Goal: Check status

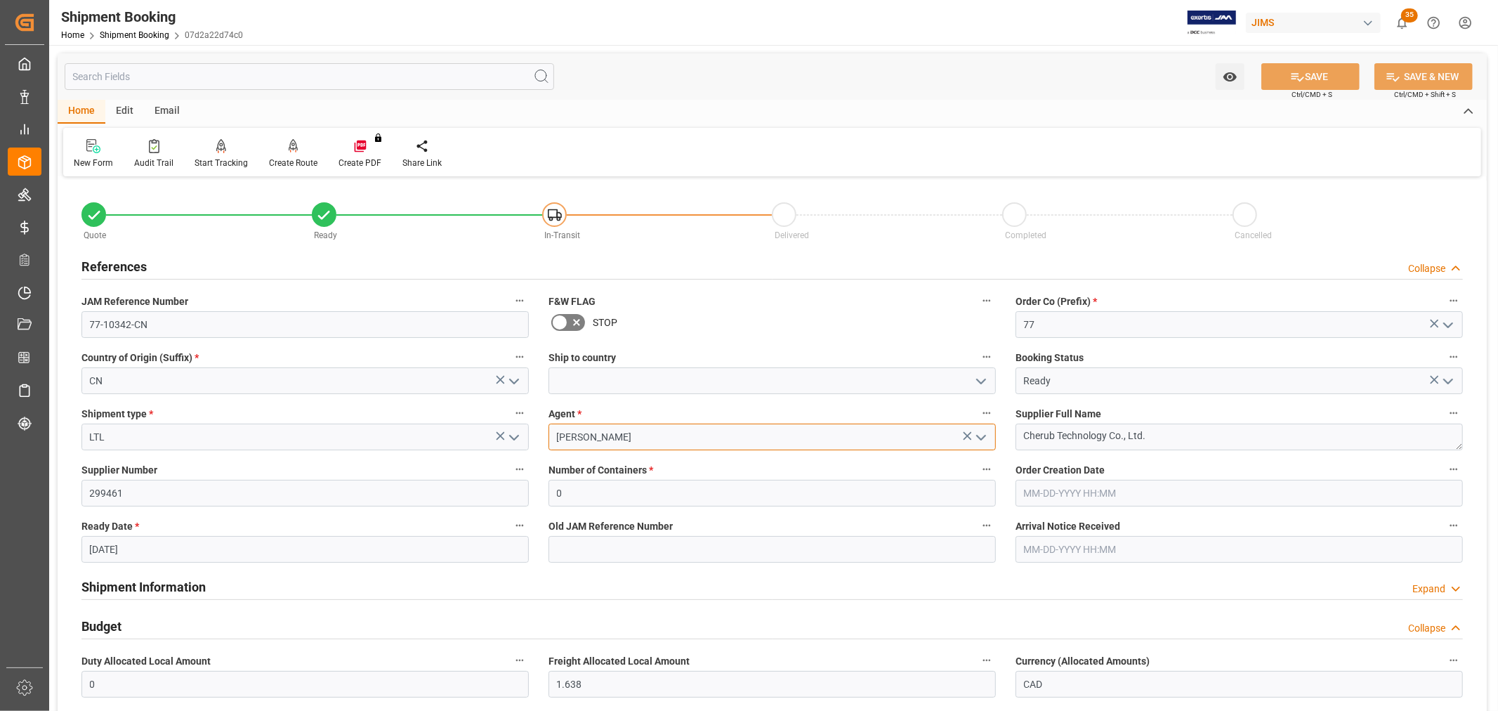
click at [654, 445] on input "Jacques Denis" at bounding box center [772, 437] width 447 height 27
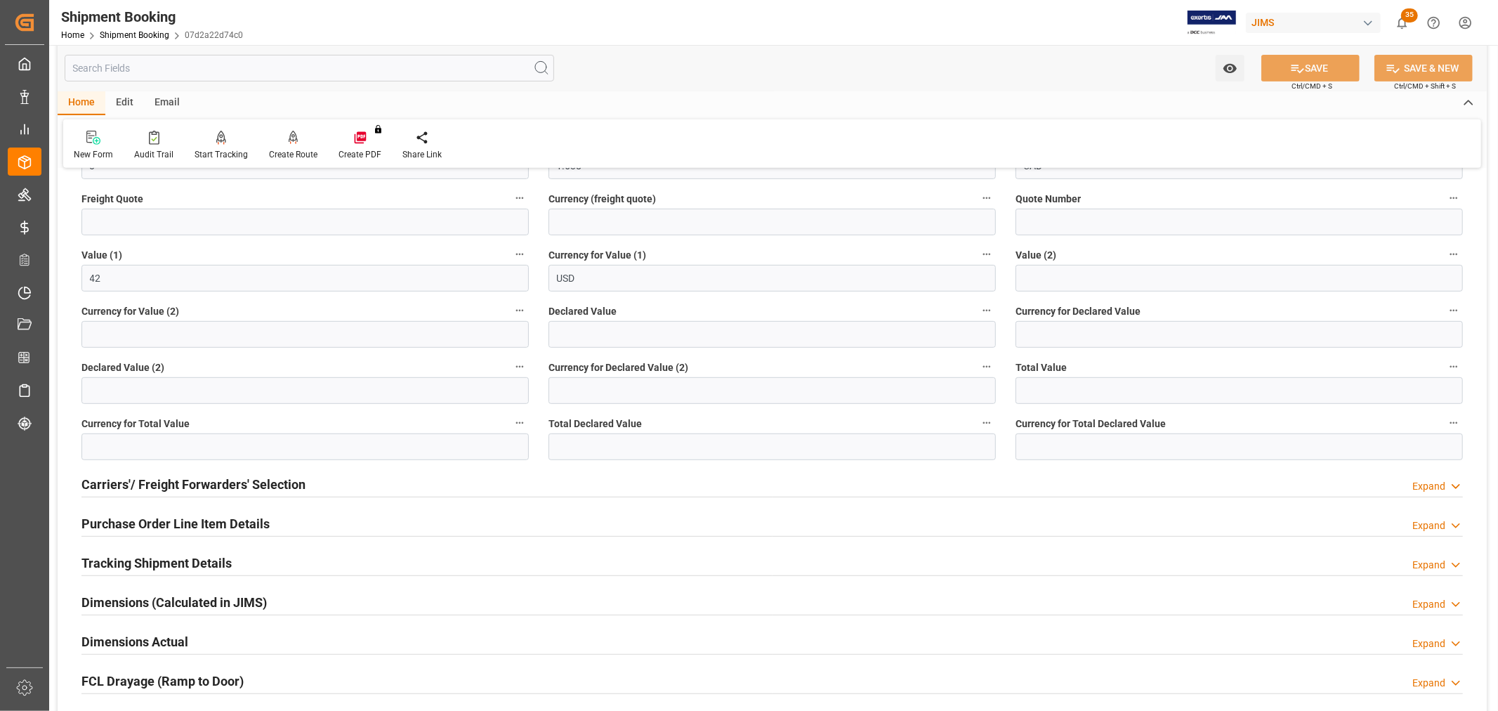
scroll to position [546, 0]
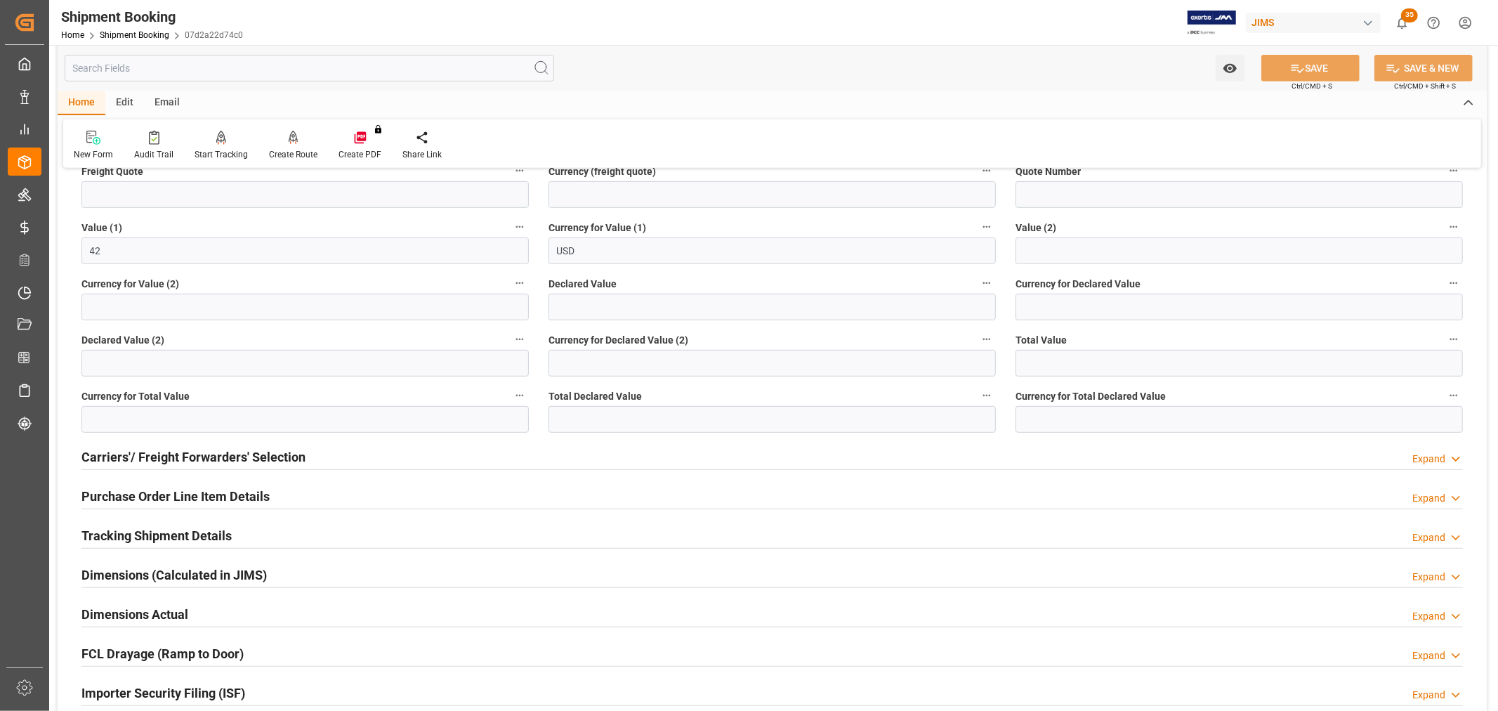
click at [127, 494] on h2 "Purchase Order Line Item Details" at bounding box center [175, 496] width 188 height 19
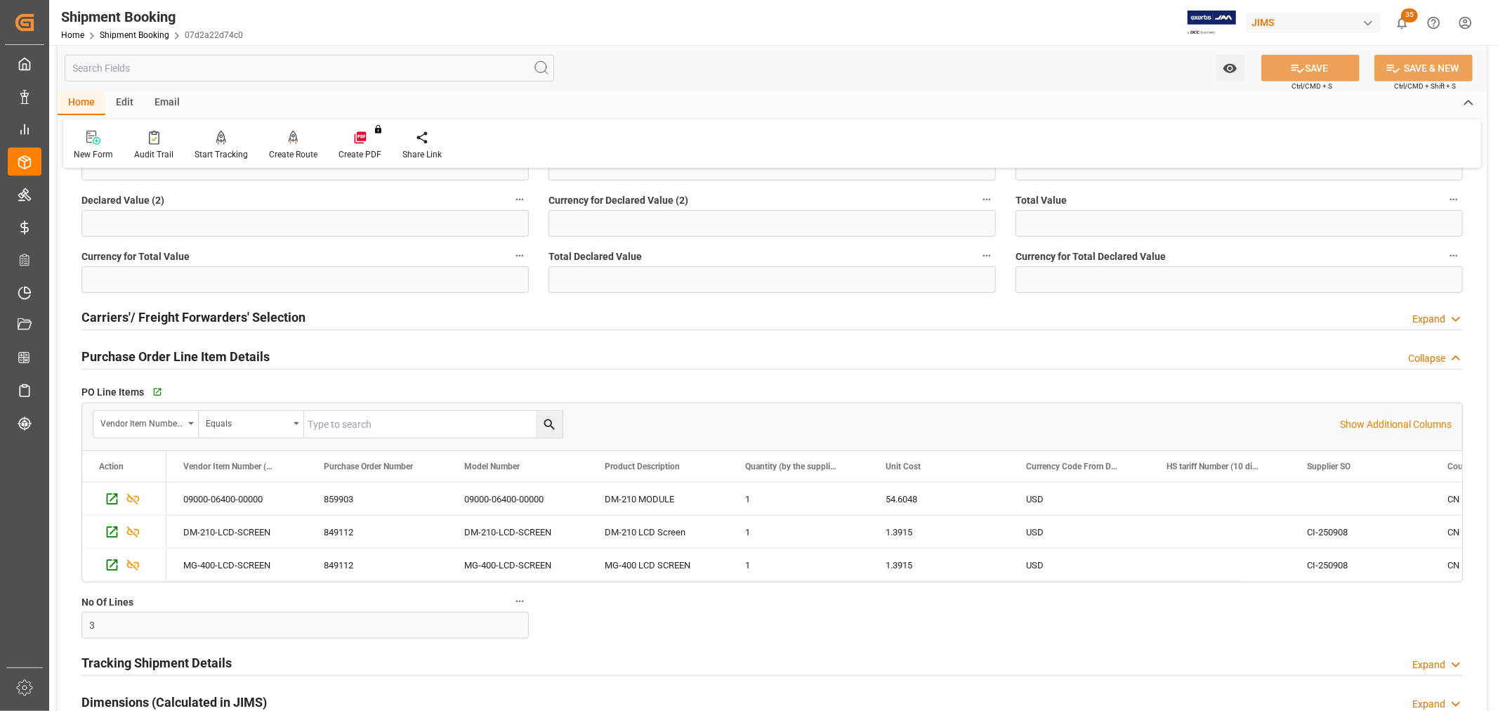
scroll to position [702, 0]
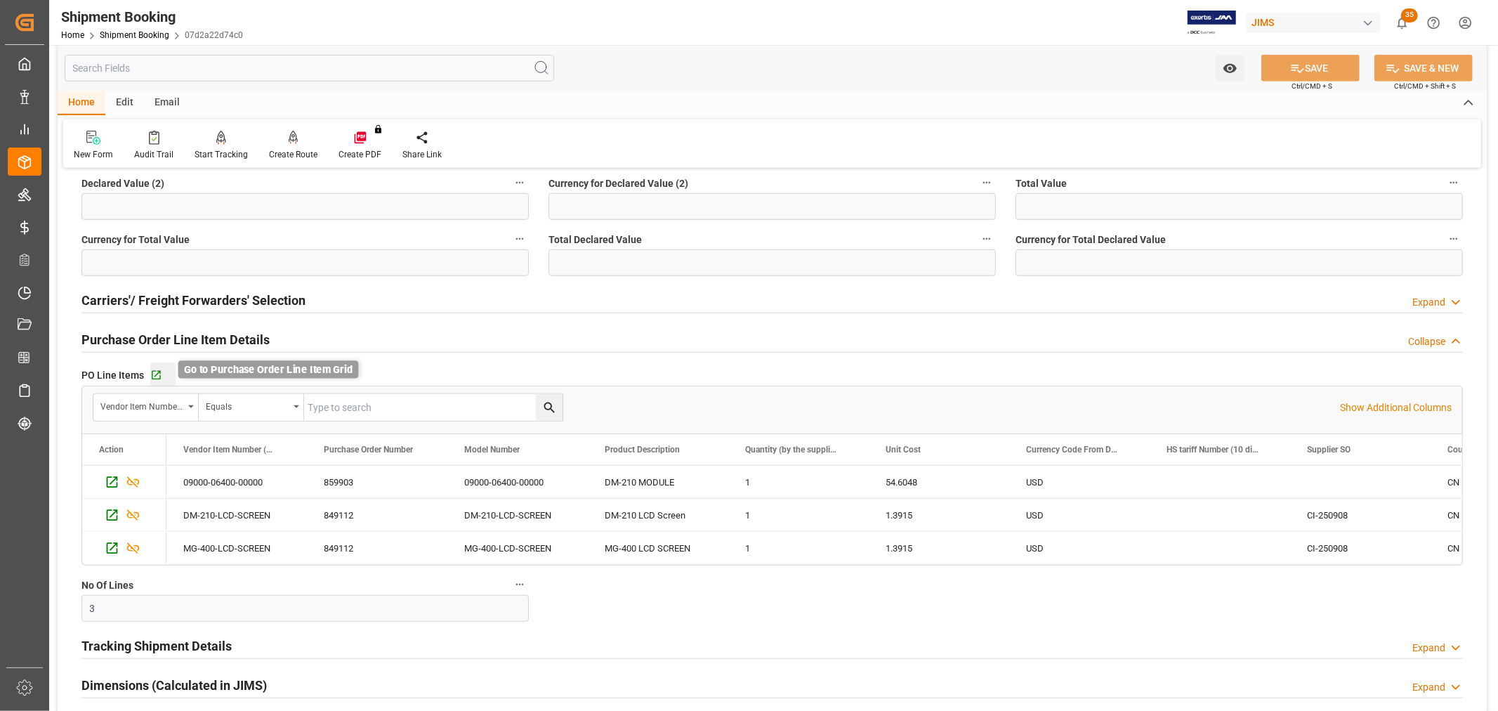
click at [159, 369] on icon "button" at bounding box center [156, 375] width 12 height 12
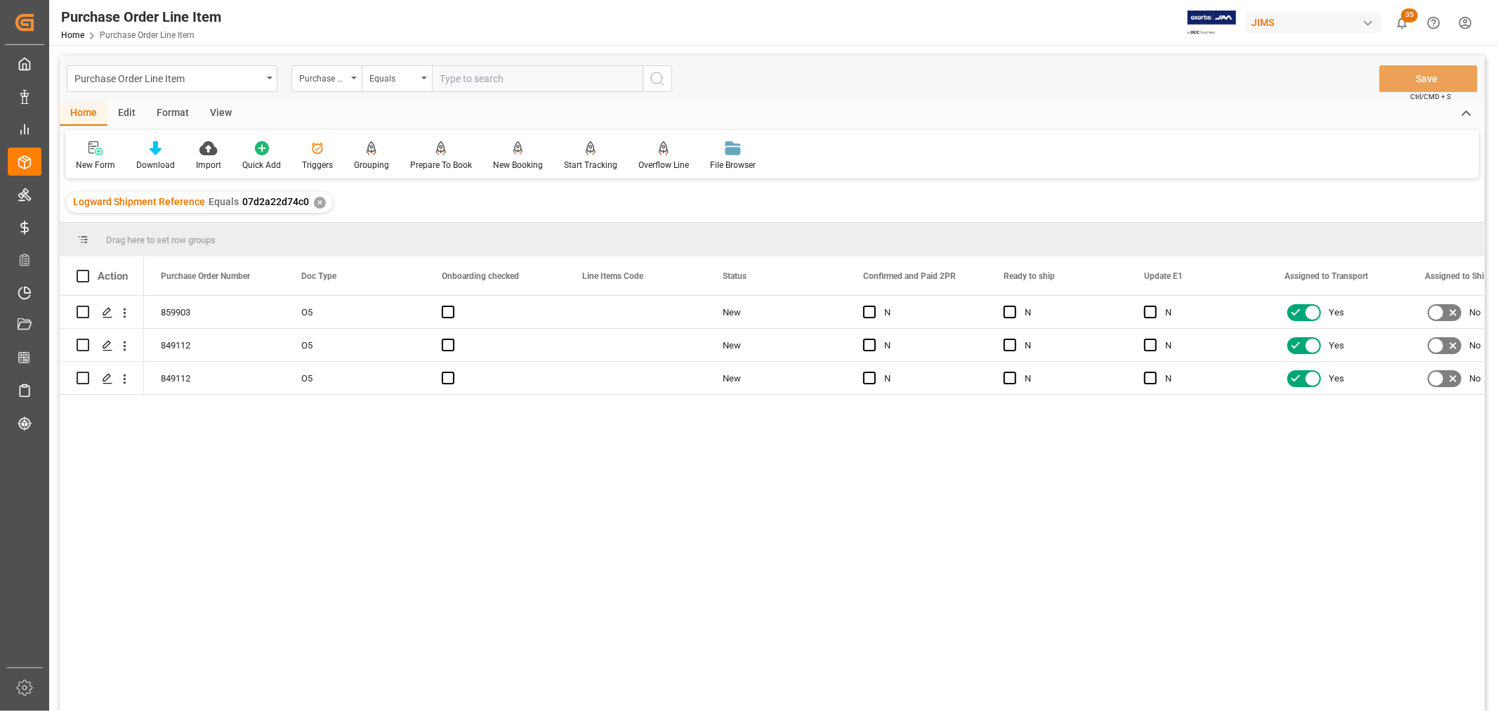
click at [216, 108] on div "View" at bounding box center [220, 114] width 43 height 24
click at [94, 150] on icon at bounding box center [90, 148] width 14 height 14
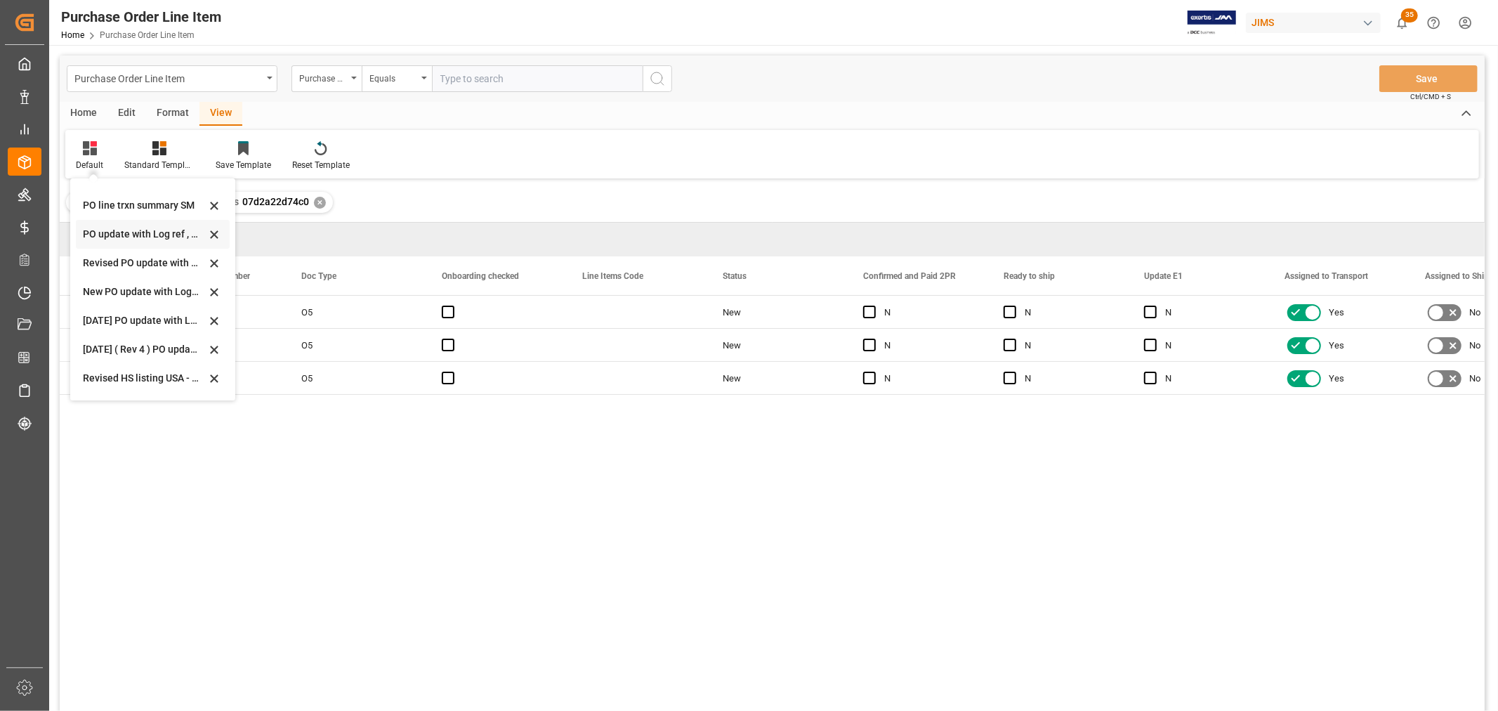
scroll to position [344, 0]
click at [131, 339] on div "Revised HS listing USA - SM-R" at bounding box center [144, 343] width 123 height 15
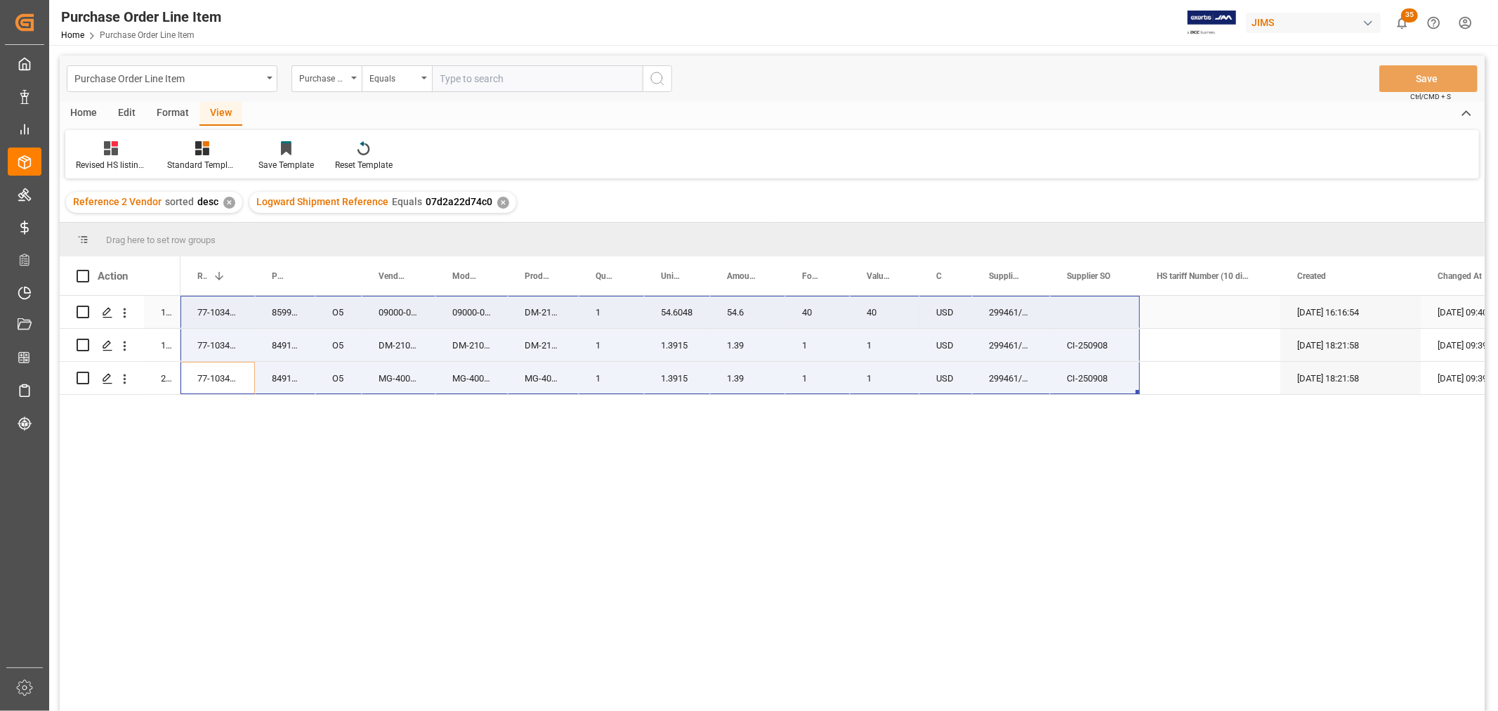
drag, startPoint x: 211, startPoint y: 373, endPoint x: 1069, endPoint y: 324, distance: 859.0
click at [1069, 324] on div "77-10342-CN 859903 O5 09000-06400-00000 09000-06400-00000 DM-210 MODULE 1 54.60…" at bounding box center [871, 345] width 1381 height 99
